Goal: Information Seeking & Learning: Learn about a topic

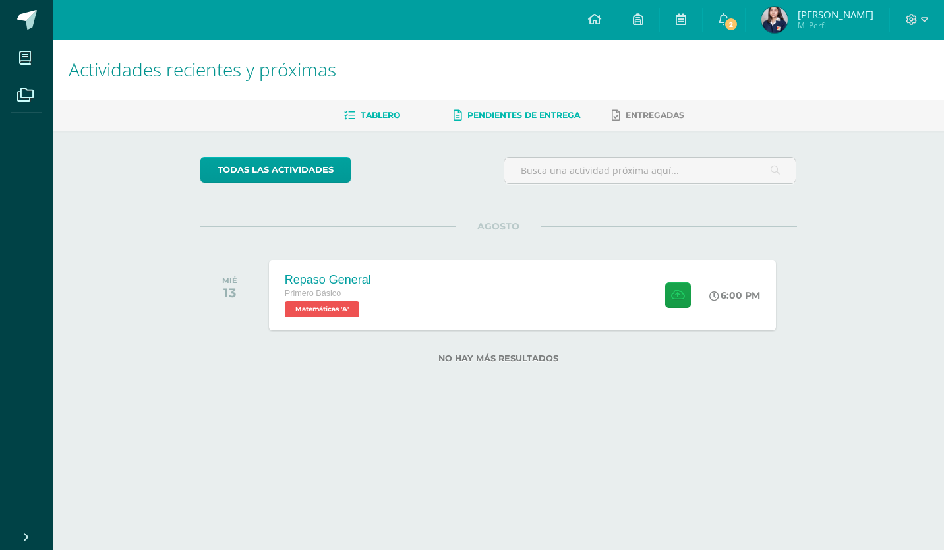
click at [373, 114] on span "Tablero" at bounding box center [381, 115] width 40 height 10
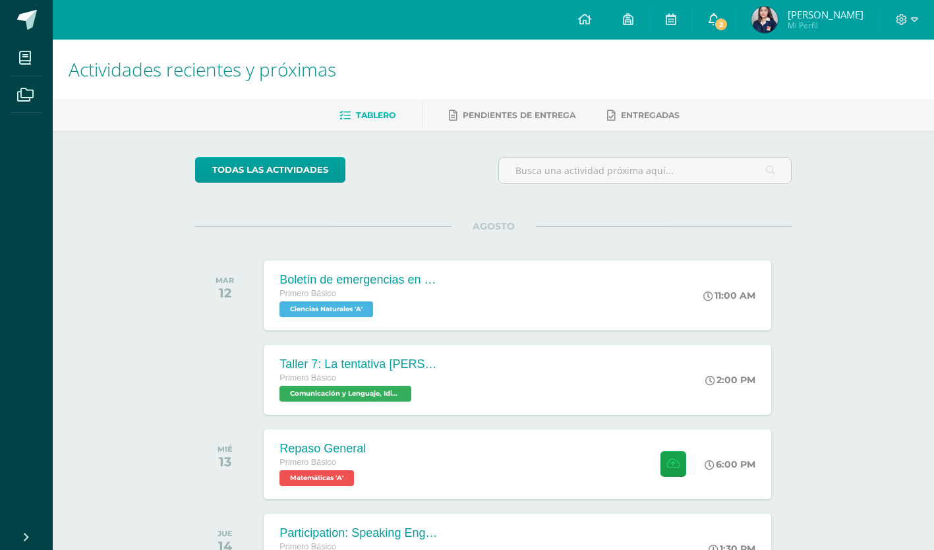
click at [719, 18] on icon at bounding box center [714, 19] width 11 height 12
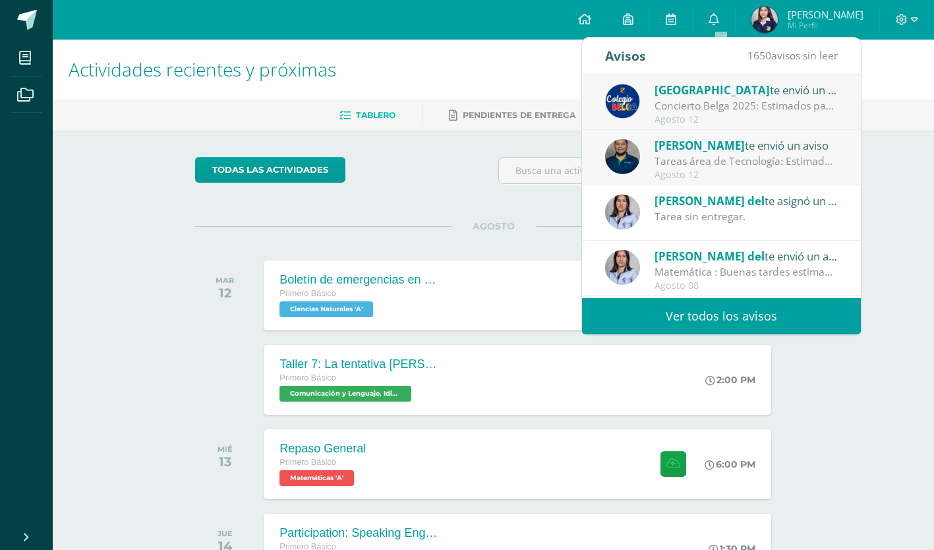
click at [710, 161] on div "Tareas área de Tecnología: Estimados padres de familia: Reciban un cordial salu…" at bounding box center [746, 161] width 183 height 15
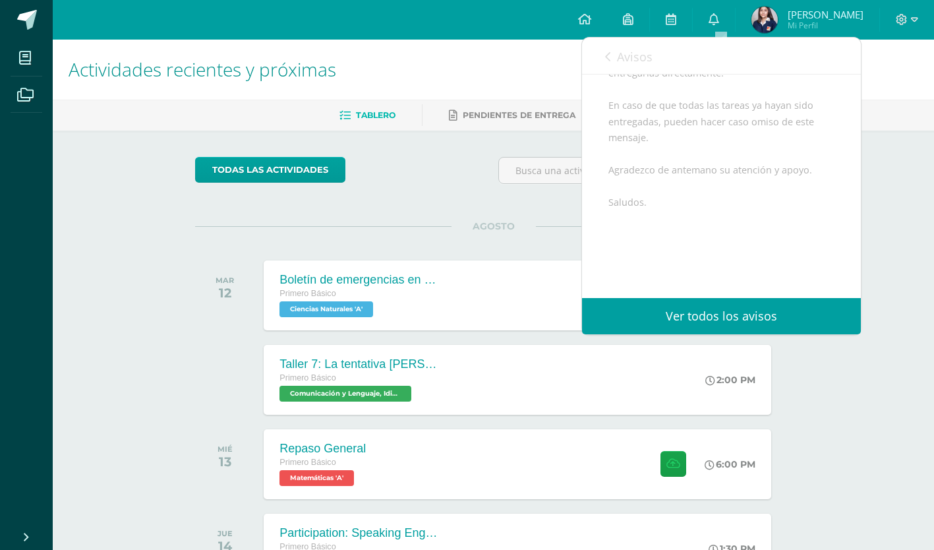
scroll to position [342, 0]
click at [622, 49] on span "Avisos" at bounding box center [635, 57] width 36 height 16
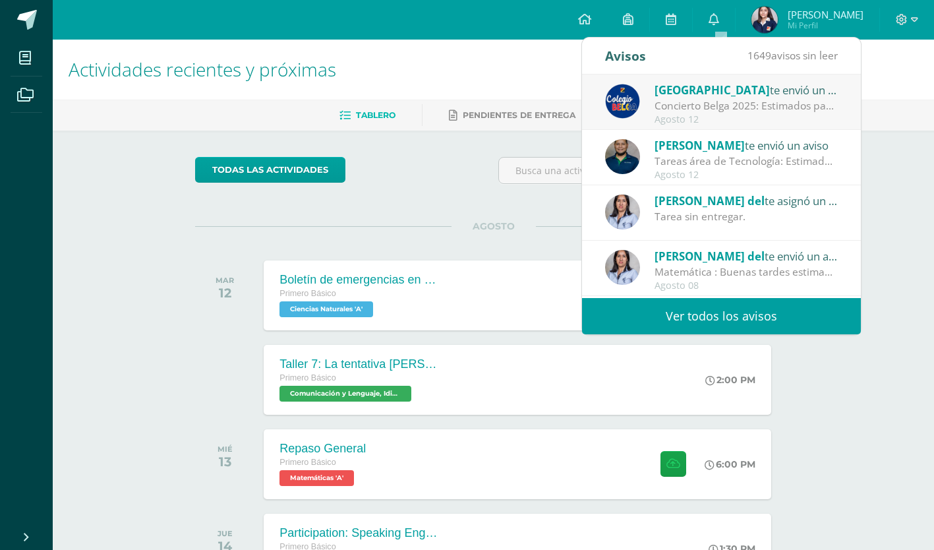
click at [717, 104] on div "Concierto Belga 2025: Estimados padres y madres de familia: Les saludamos cordi…" at bounding box center [746, 105] width 183 height 15
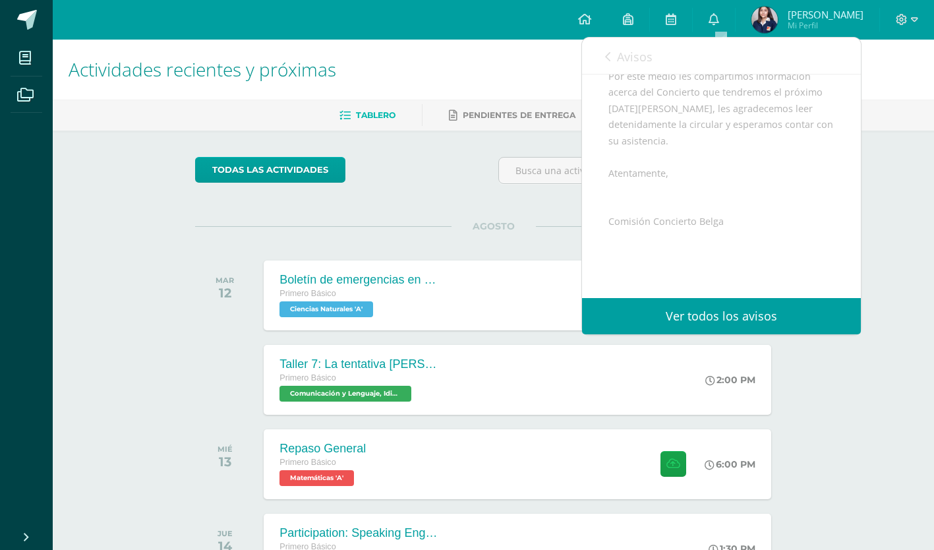
scroll to position [321, 0]
click at [668, 251] on span "Archivo Adjunto" at bounding box center [687, 255] width 90 height 24
